Goal: Task Accomplishment & Management: Use online tool/utility

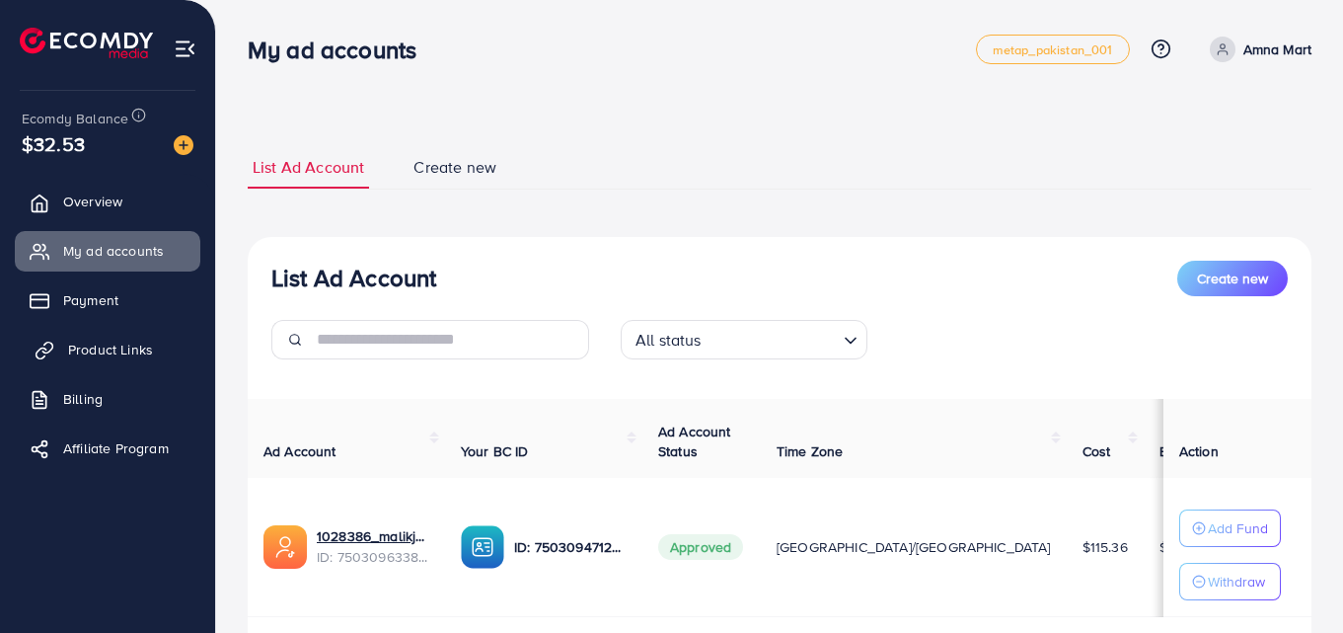
click at [123, 352] on span "Product Links" at bounding box center [110, 350] width 85 height 20
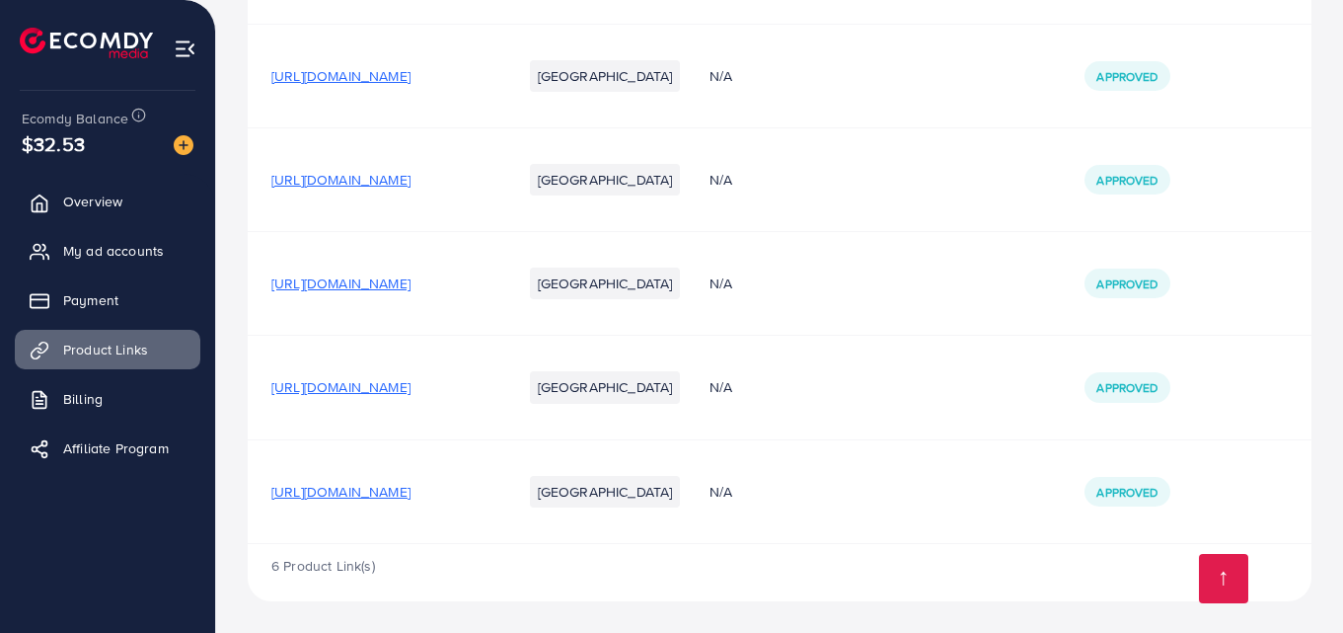
scroll to position [374, 0]
click at [411, 497] on span "[URL][DOMAIN_NAME]" at bounding box center [340, 492] width 139 height 20
click at [411, 489] on span "[URL][DOMAIN_NAME]" at bounding box center [340, 492] width 139 height 20
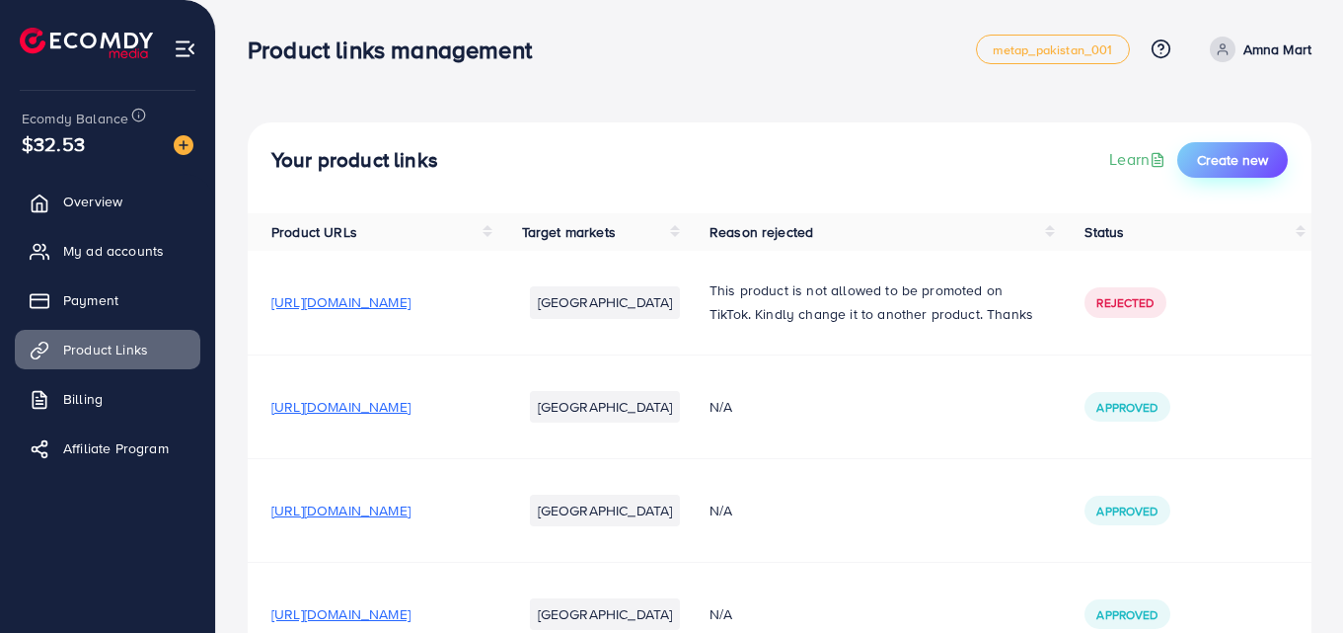
click at [1235, 161] on span "Create new" at bounding box center [1232, 160] width 71 height 20
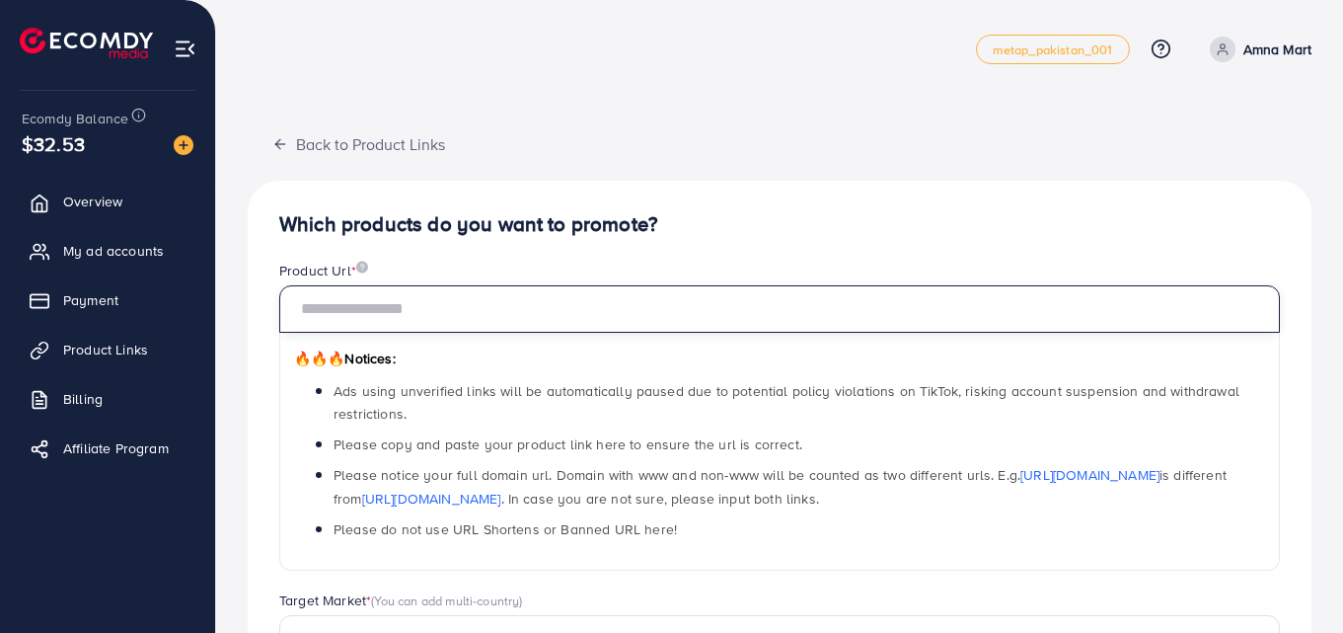
click at [509, 305] on input "text" at bounding box center [779, 308] width 1001 height 47
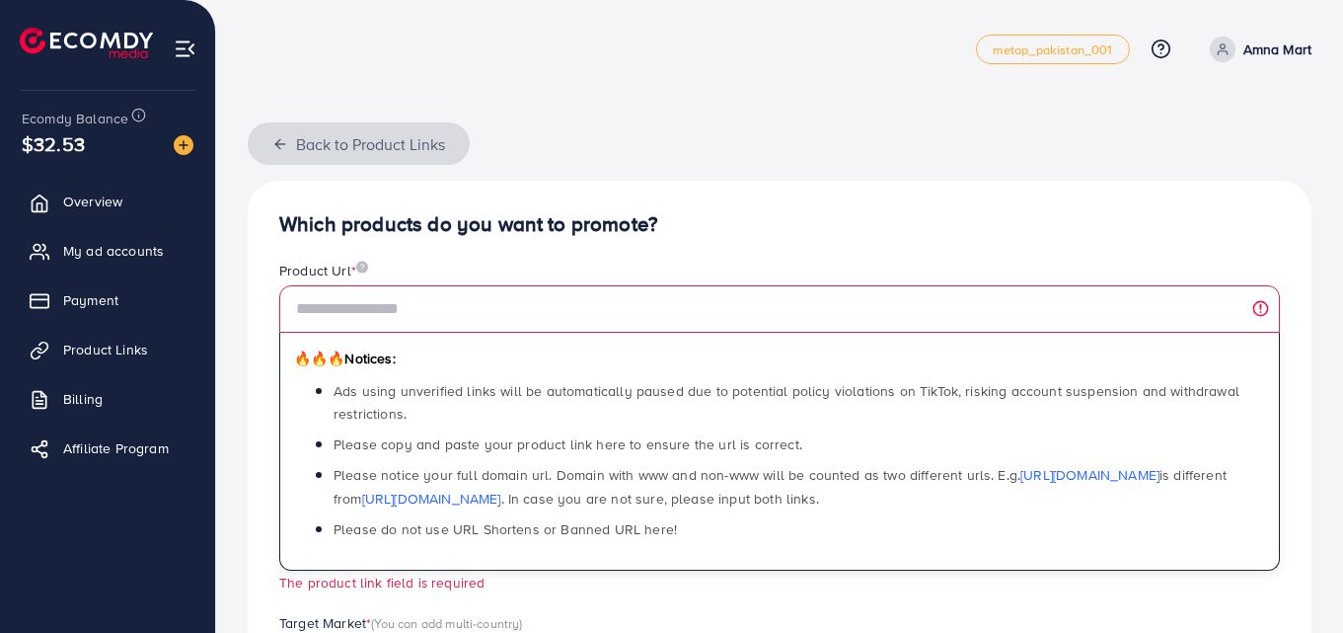
click at [282, 140] on icon "button" at bounding box center [280, 144] width 16 height 16
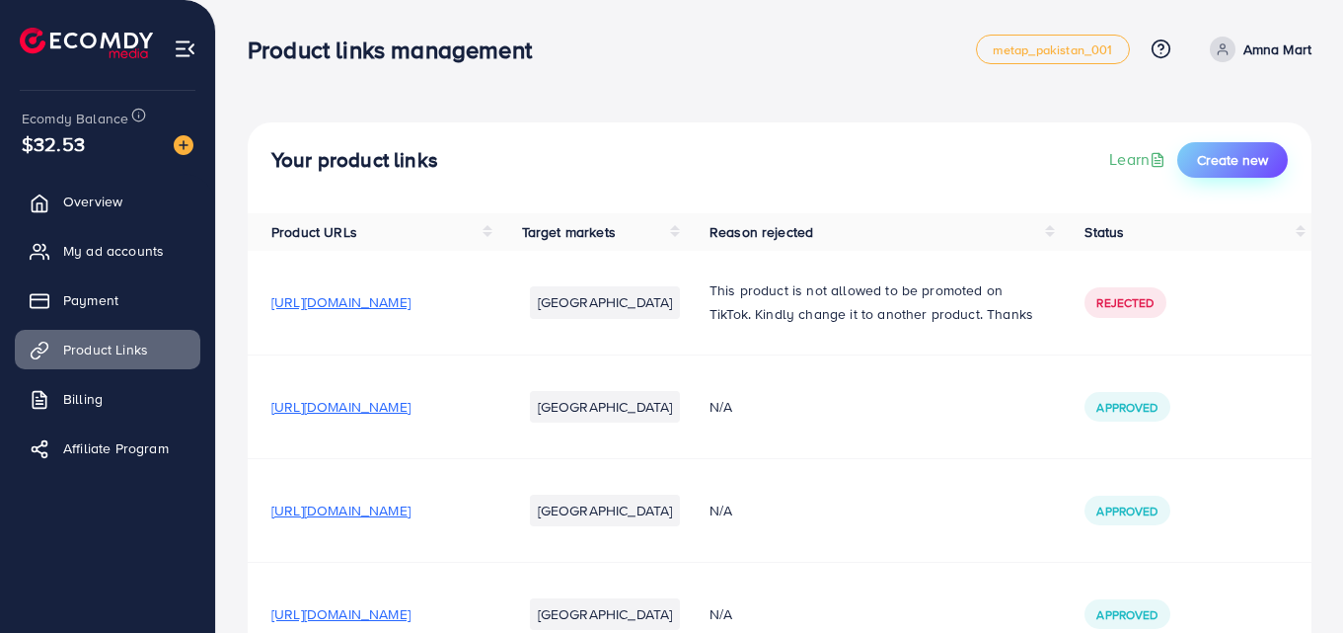
click at [1221, 154] on span "Create new" at bounding box center [1232, 160] width 71 height 20
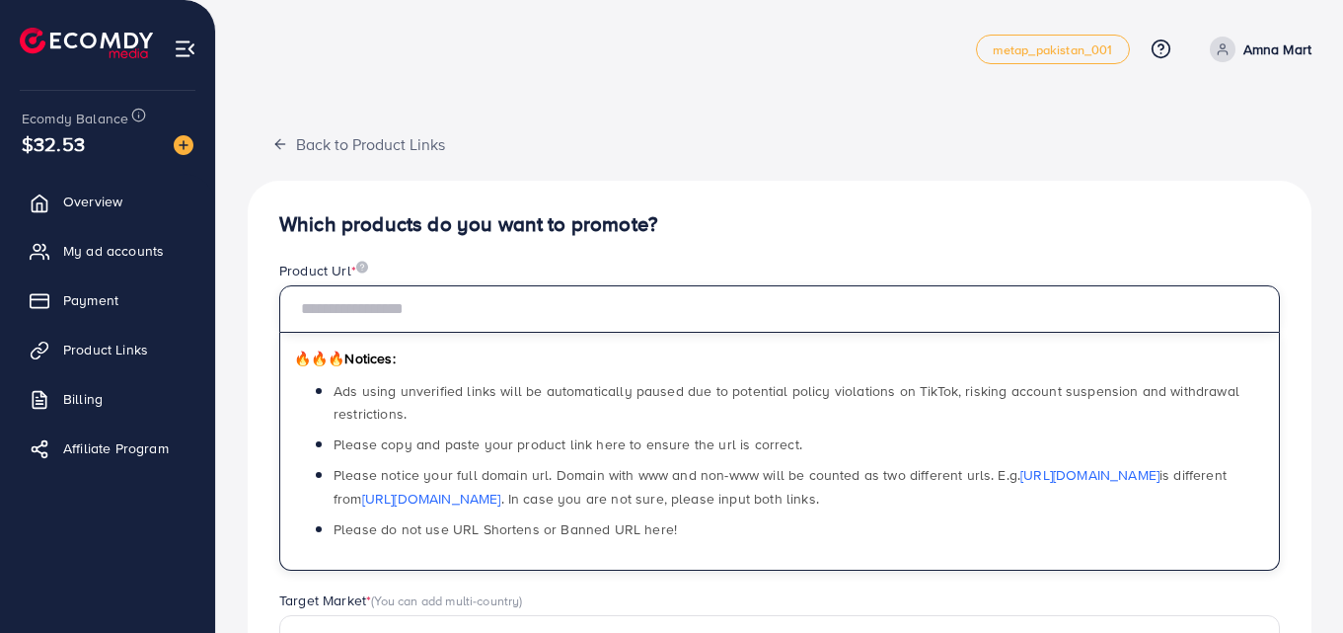
click at [435, 309] on input "text" at bounding box center [779, 308] width 1001 height 47
paste input "**********"
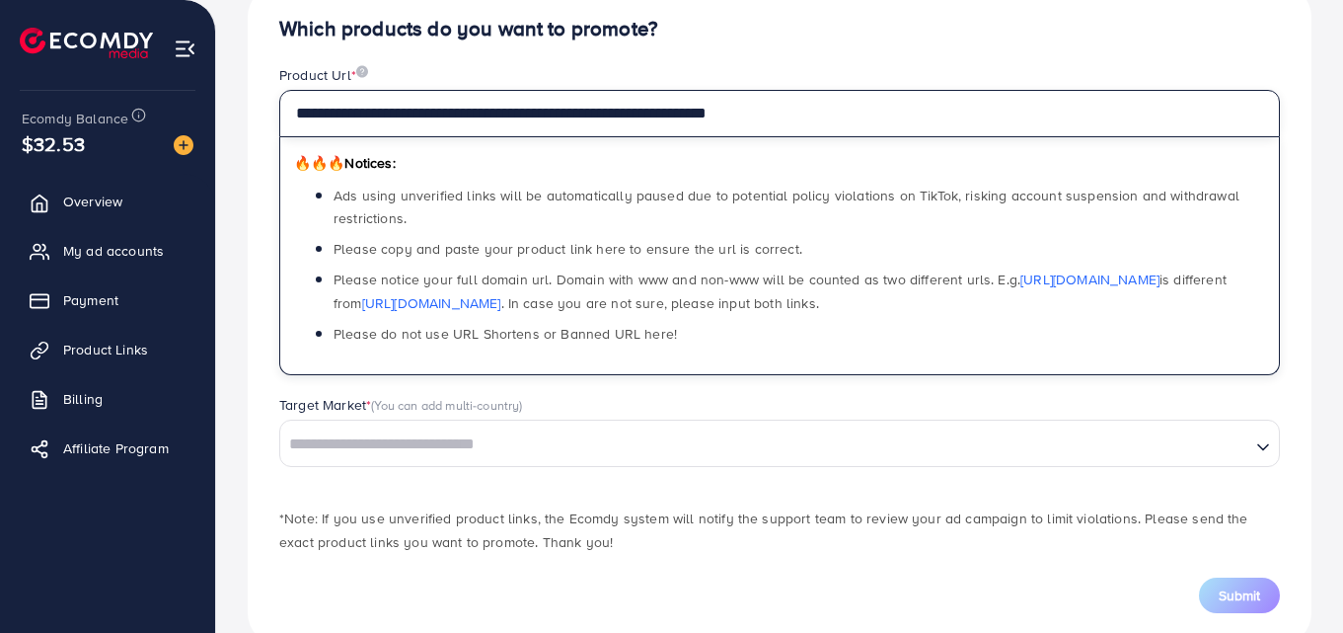
scroll to position [239, 0]
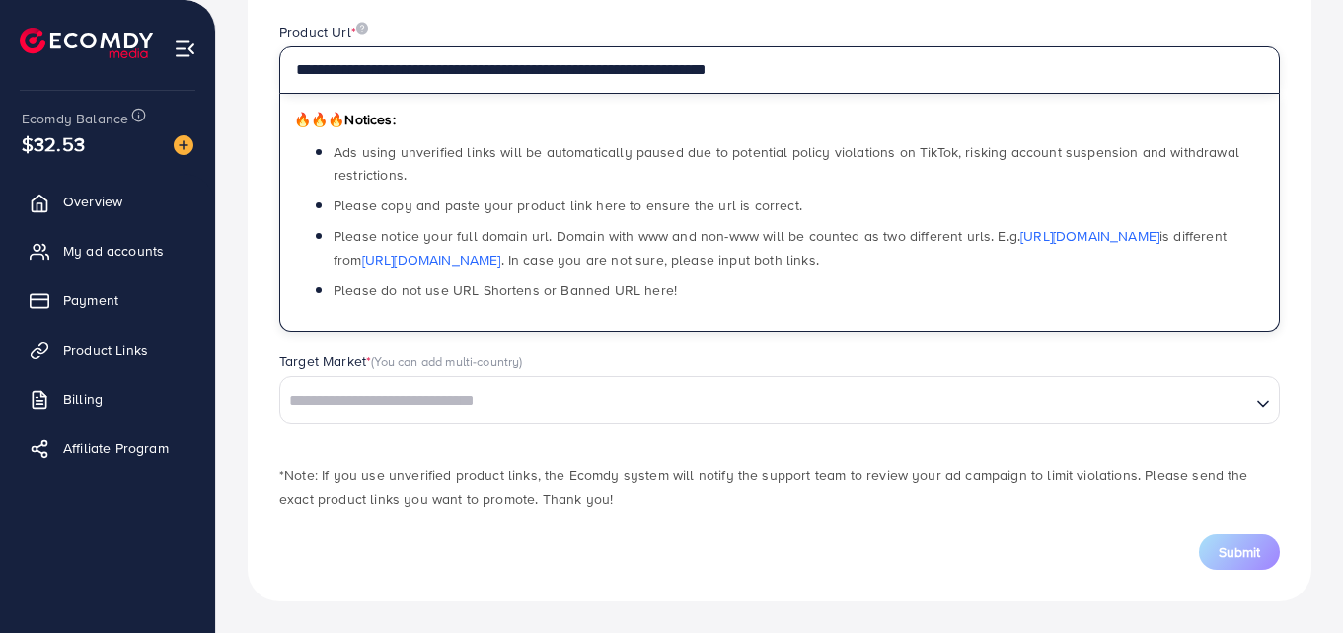
type input "**********"
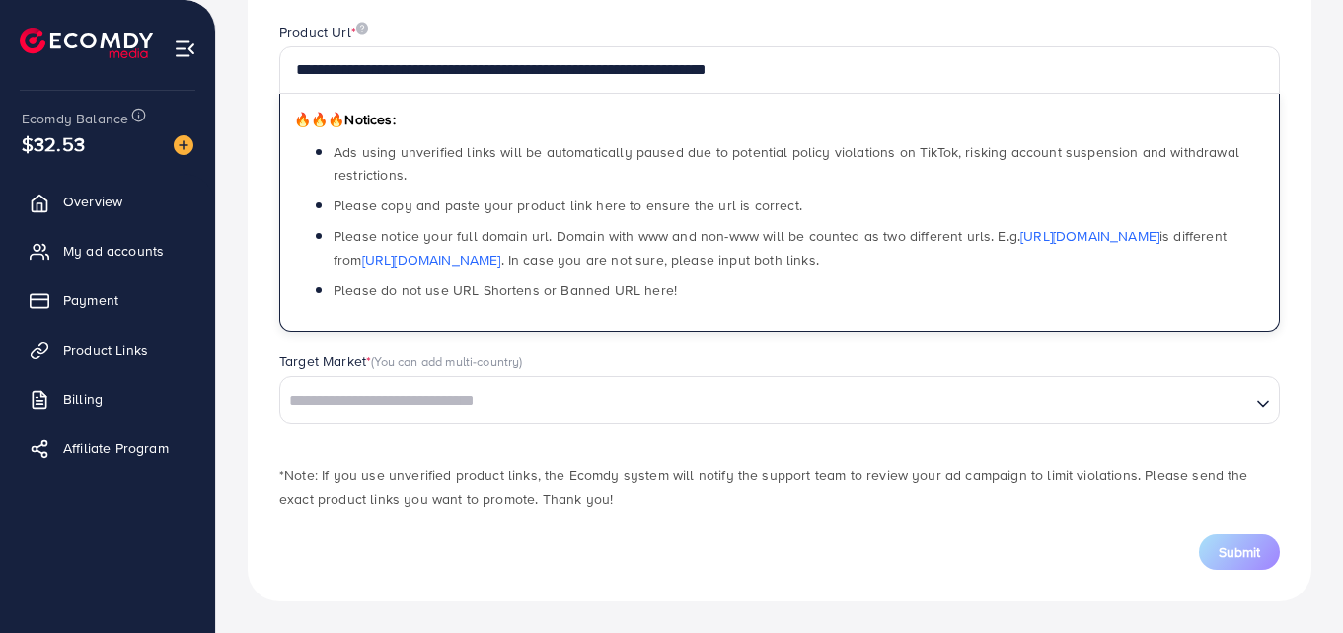
click at [1259, 406] on icon "Search for option" at bounding box center [1264, 404] width 20 height 20
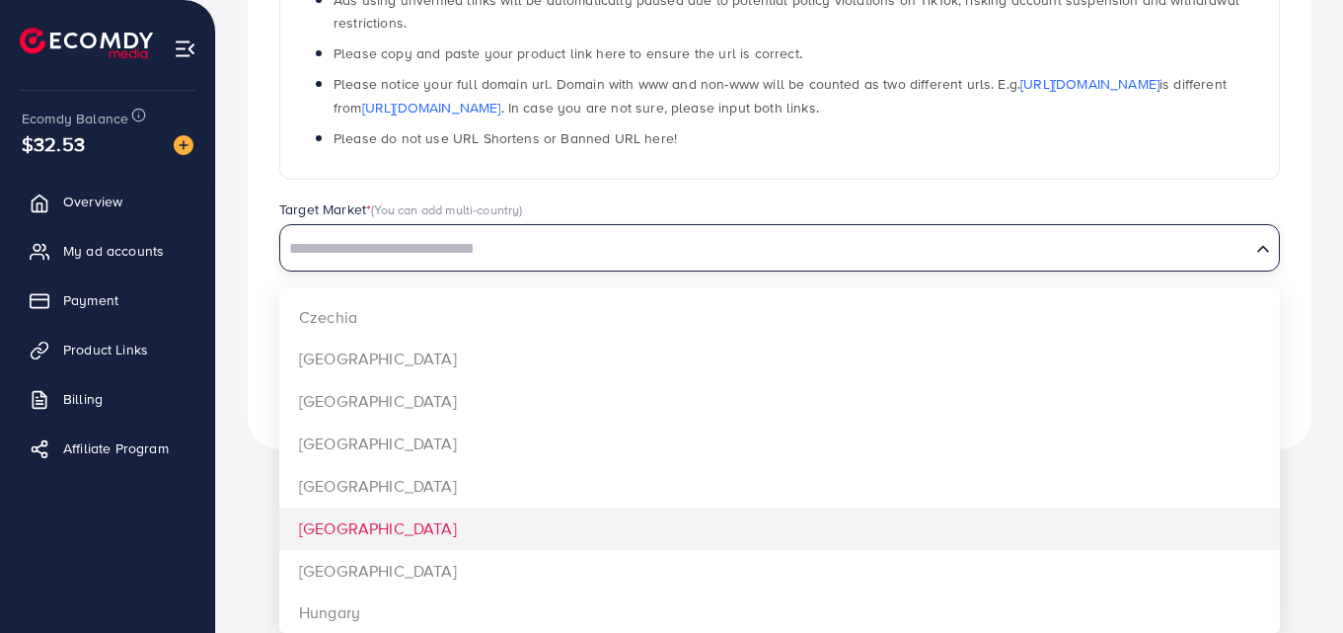
scroll to position [0, 0]
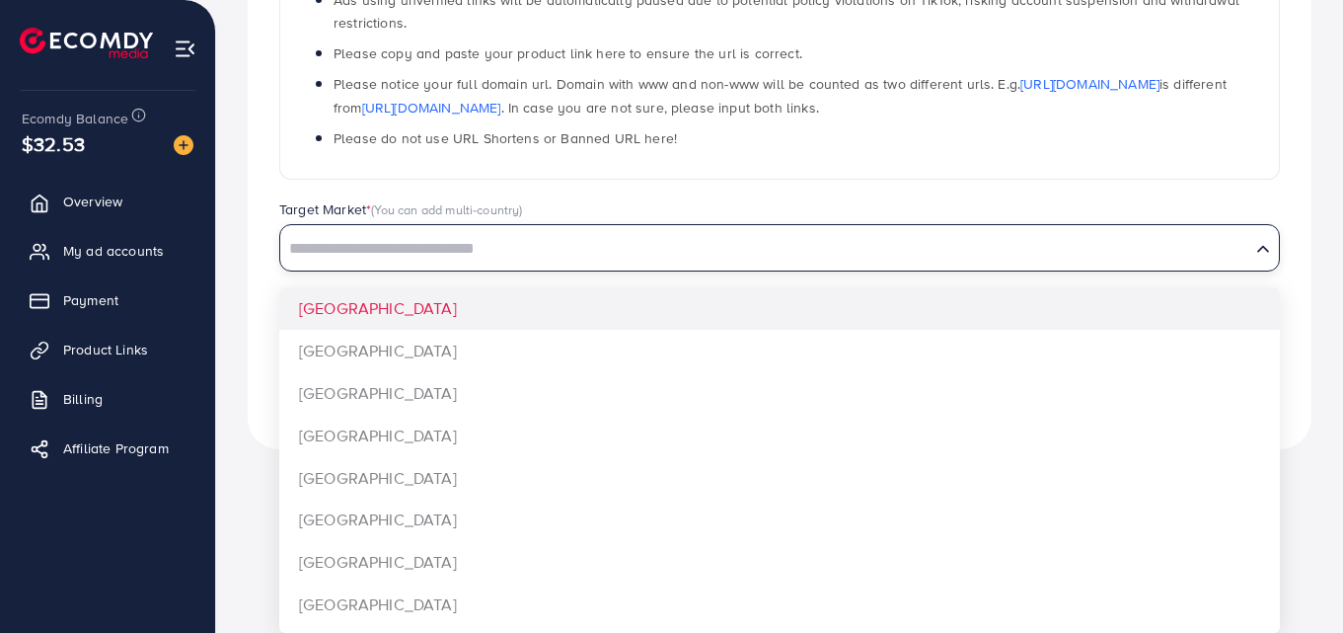
click at [1146, 230] on div "Search for option" at bounding box center [765, 247] width 970 height 35
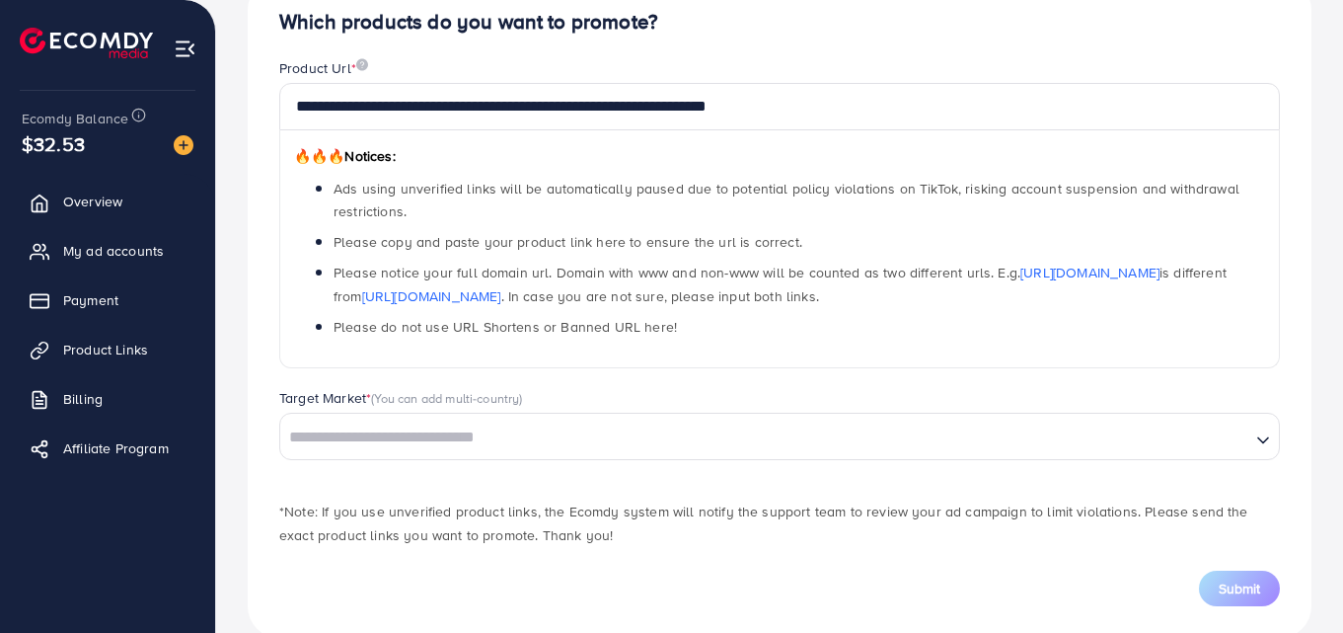
scroll to position [239, 0]
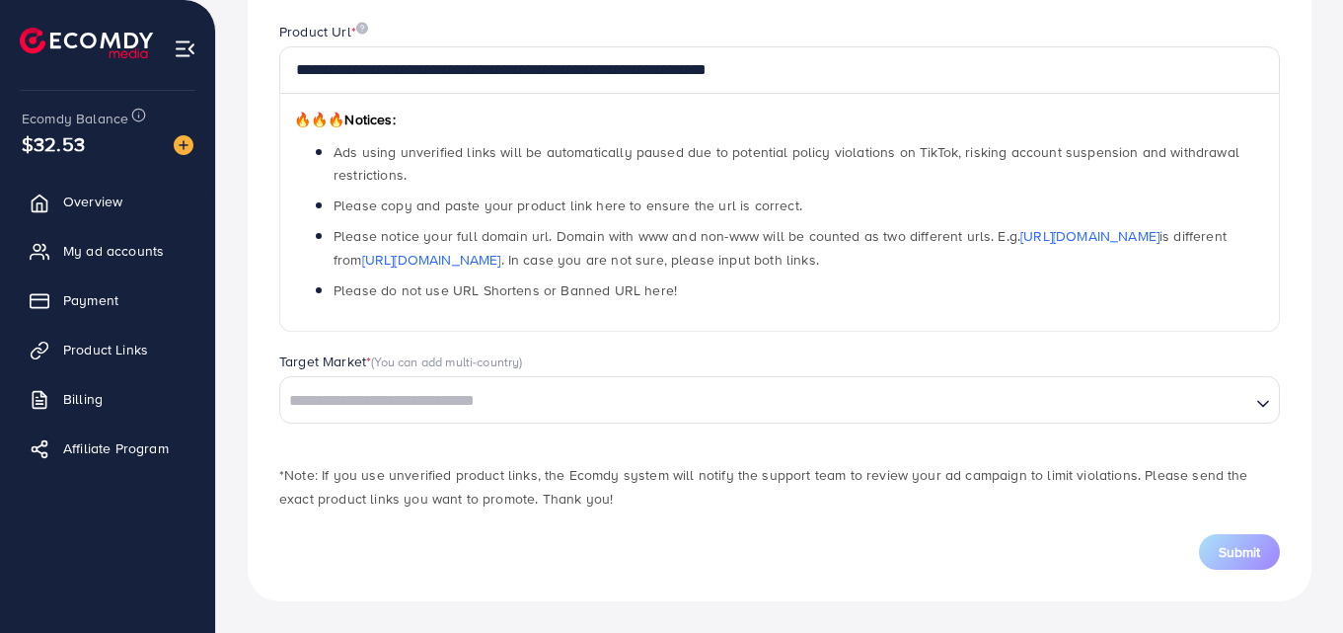
click at [1212, 398] on input "Search for option" at bounding box center [765, 401] width 966 height 31
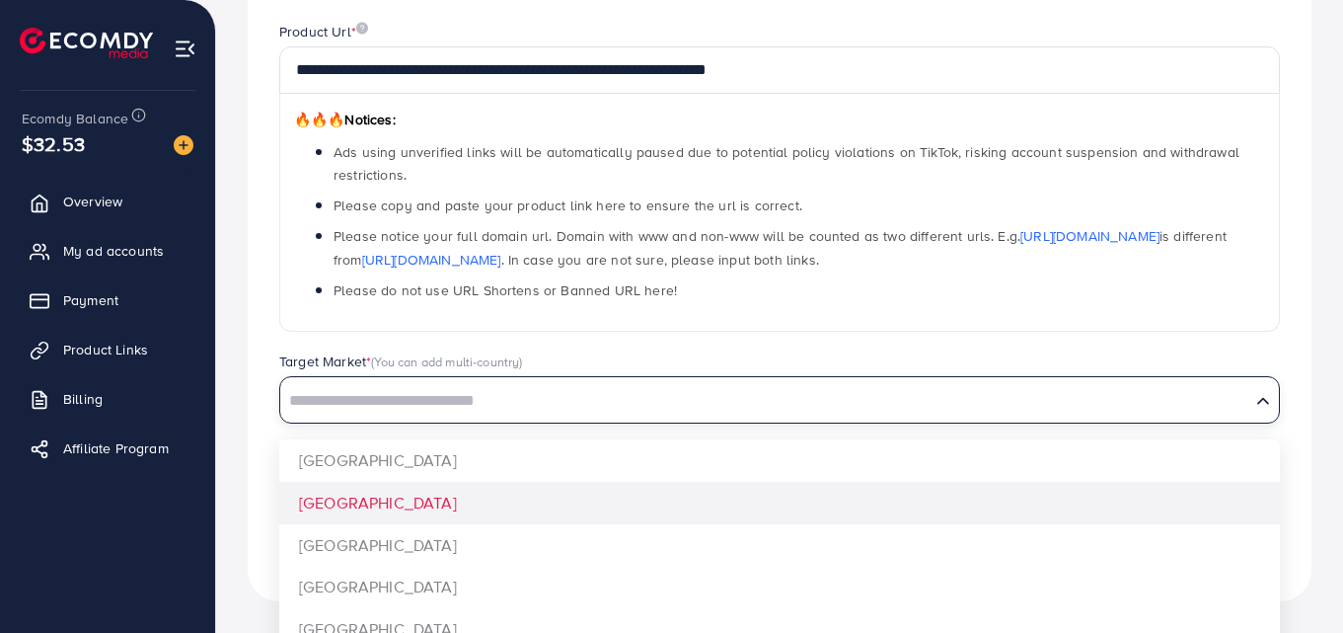
scroll to position [1481, 0]
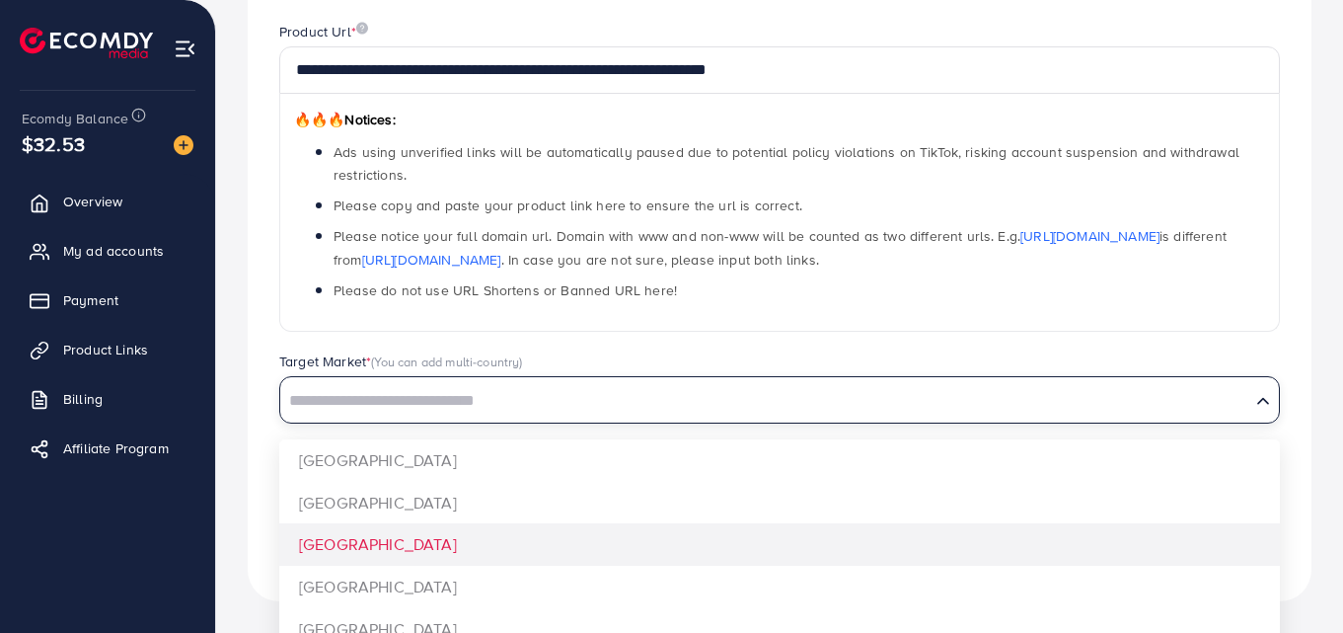
click at [429, 531] on div "**********" at bounding box center [780, 271] width 1064 height 659
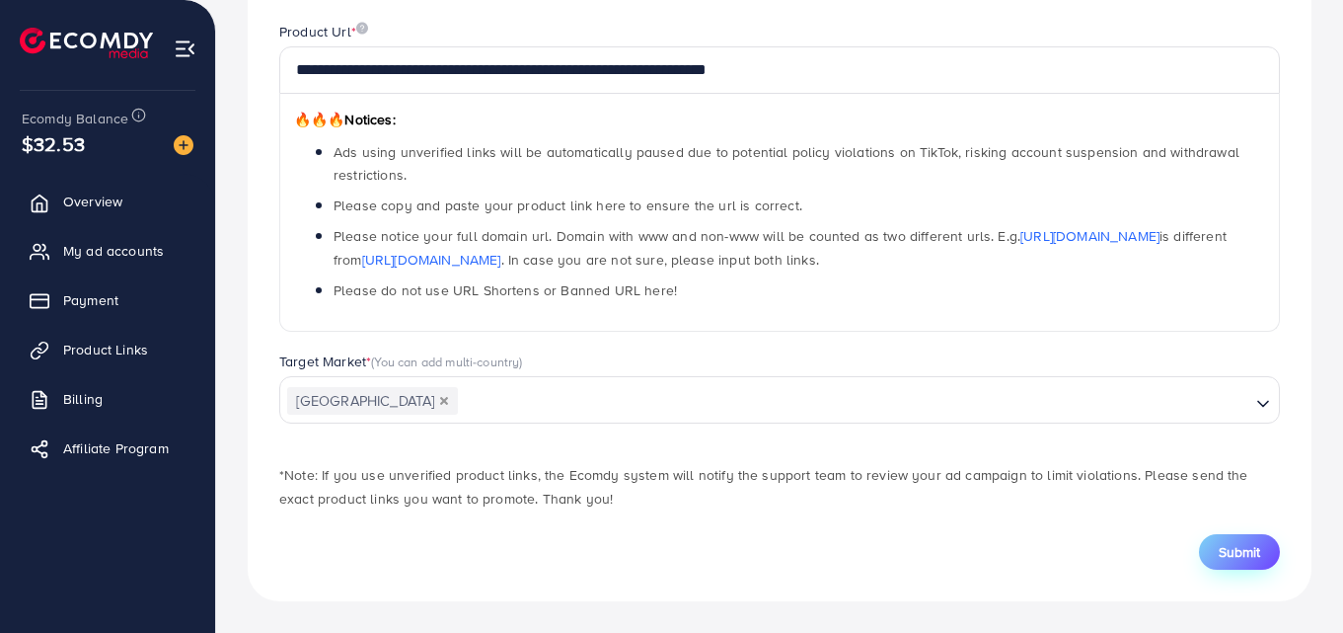
click at [1222, 551] on span "Submit" at bounding box center [1239, 552] width 41 height 20
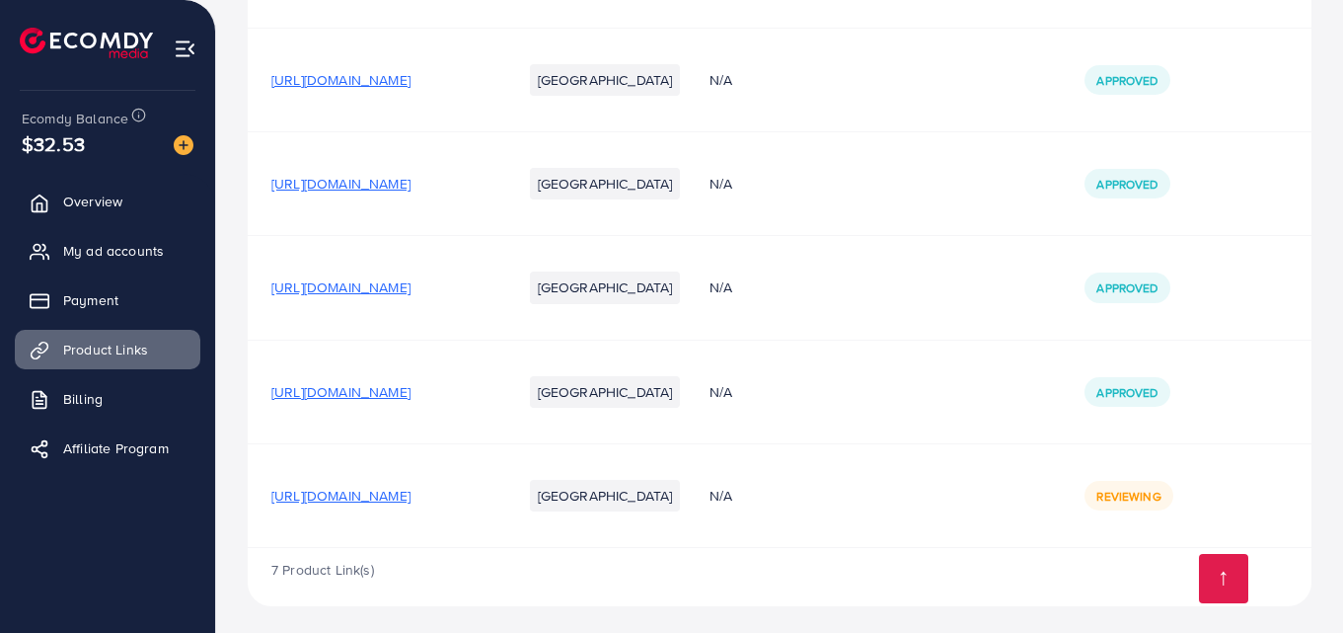
scroll to position [479, 0]
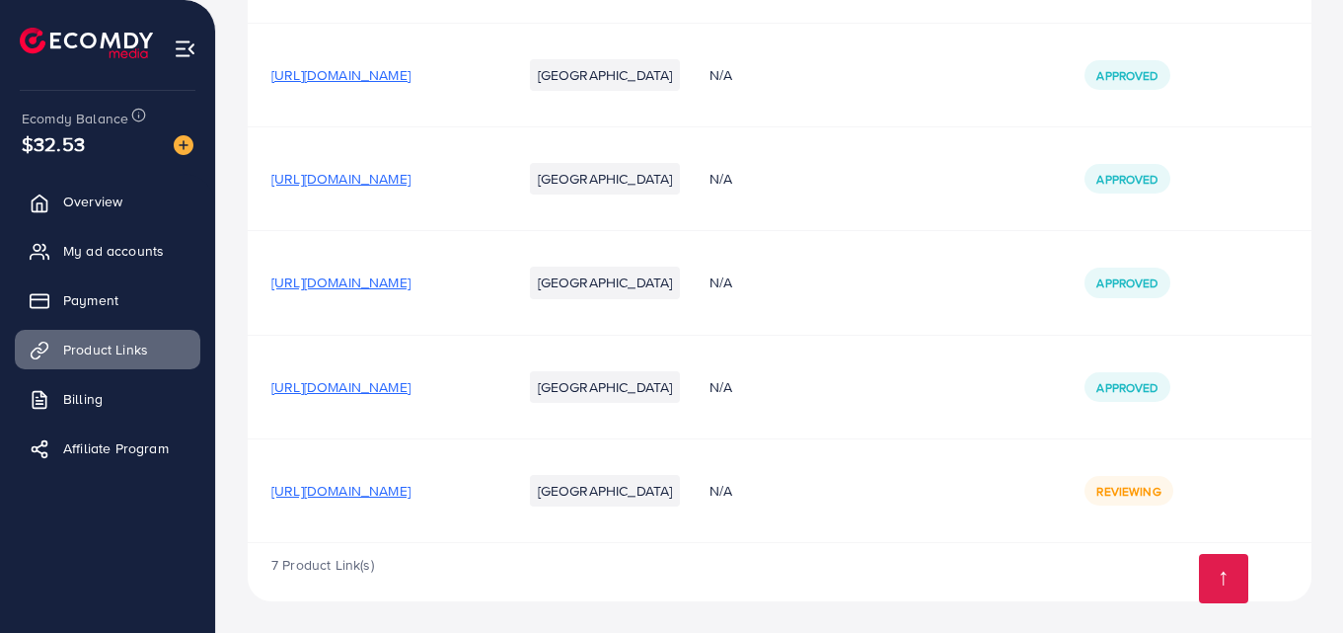
click at [399, 491] on span "[URL][DOMAIN_NAME]" at bounding box center [340, 491] width 139 height 20
drag, startPoint x: 503, startPoint y: 473, endPoint x: 585, endPoint y: 579, distance: 134.5
click at [585, 579] on div "7 Product Link(s)" at bounding box center [780, 571] width 1064 height 57
click at [411, 491] on span "[URL][DOMAIN_NAME]" at bounding box center [340, 491] width 139 height 20
click at [411, 386] on span "[URL][DOMAIN_NAME]" at bounding box center [340, 387] width 139 height 20
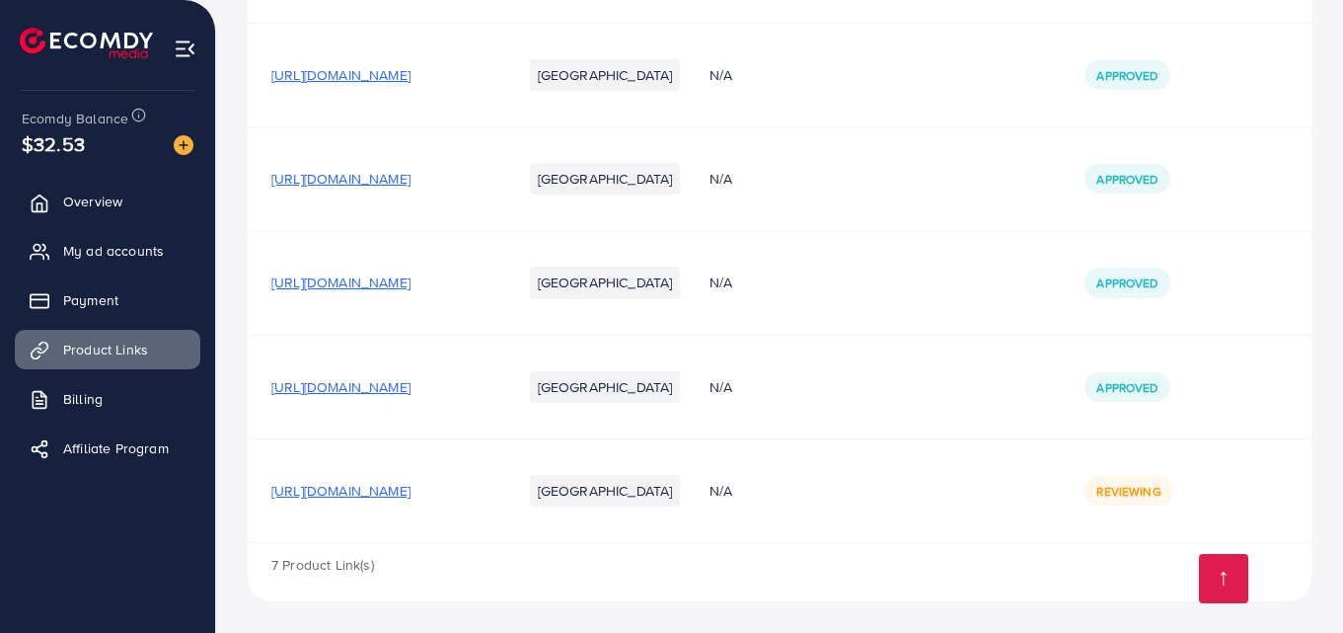
click at [411, 282] on span "[URL][DOMAIN_NAME]" at bounding box center [340, 282] width 139 height 20
click at [411, 488] on span "[URL][DOMAIN_NAME]" at bounding box center [340, 491] width 139 height 20
click at [951, 220] on td "N/A" at bounding box center [873, 179] width 375 height 104
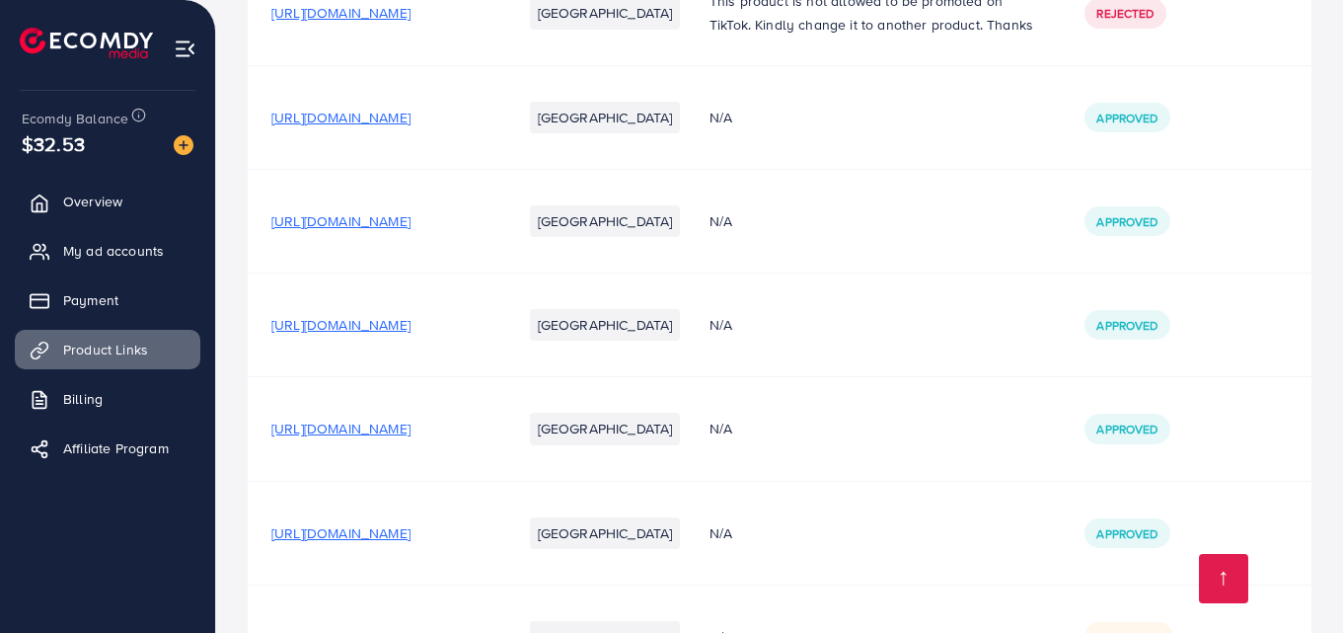
scroll to position [479, 0]
